Goal: Information Seeking & Learning: Learn about a topic

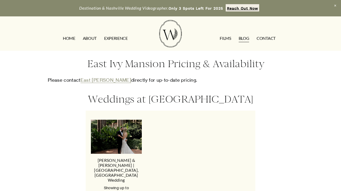
scroll to position [671, 0]
click at [95, 77] on link "East Ivy Manion" at bounding box center [106, 79] width 51 height 5
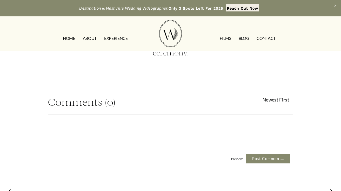
scroll to position [994, 0]
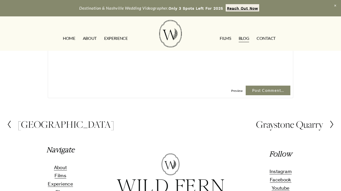
scroll to position [1012, 0]
click at [328, 120] on div at bounding box center [328, 124] width 11 height 8
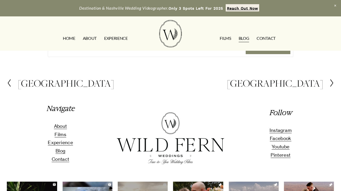
scroll to position [1314, 0]
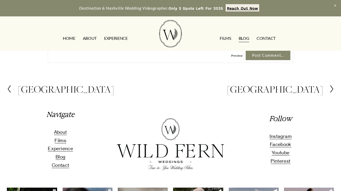
click at [323, 85] on div at bounding box center [328, 89] width 11 height 8
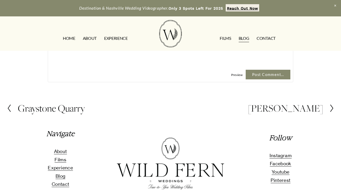
scroll to position [2911, 0]
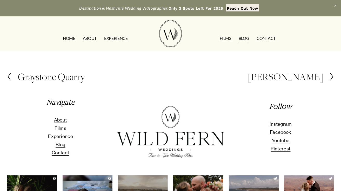
click at [288, 82] on h2 "[PERSON_NAME]" at bounding box center [285, 76] width 75 height 10
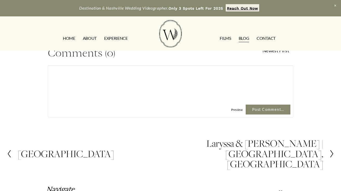
scroll to position [1147, 0]
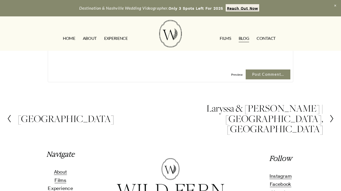
click at [245, 38] on link "Blog" at bounding box center [244, 38] width 11 height 8
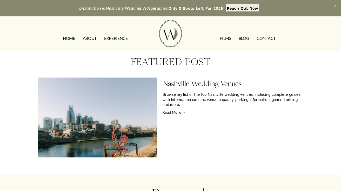
click at [178, 113] on link "Read More →" at bounding box center [233, 112] width 140 height 5
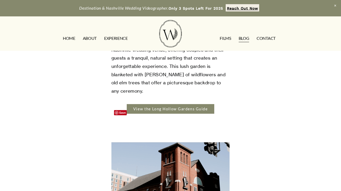
scroll to position [1289, 0]
